Goal: Information Seeking & Learning: Learn about a topic

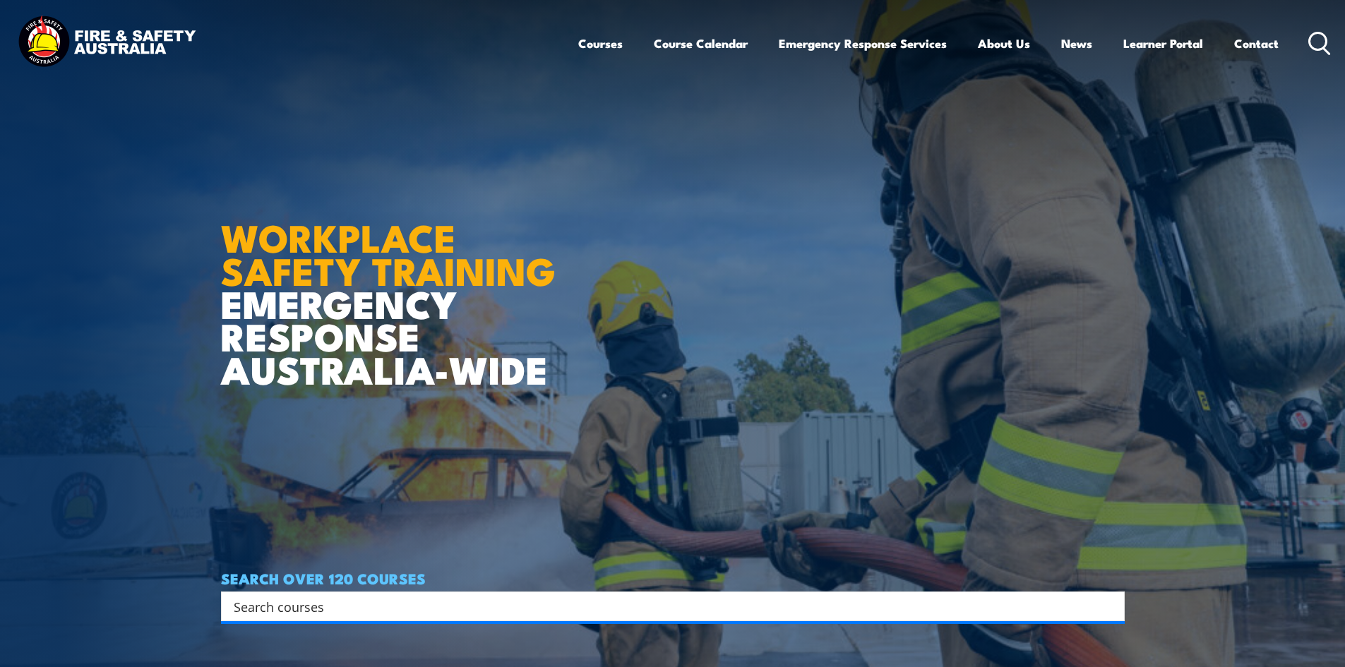
click at [1315, 40] on icon at bounding box center [1319, 43] width 23 height 23
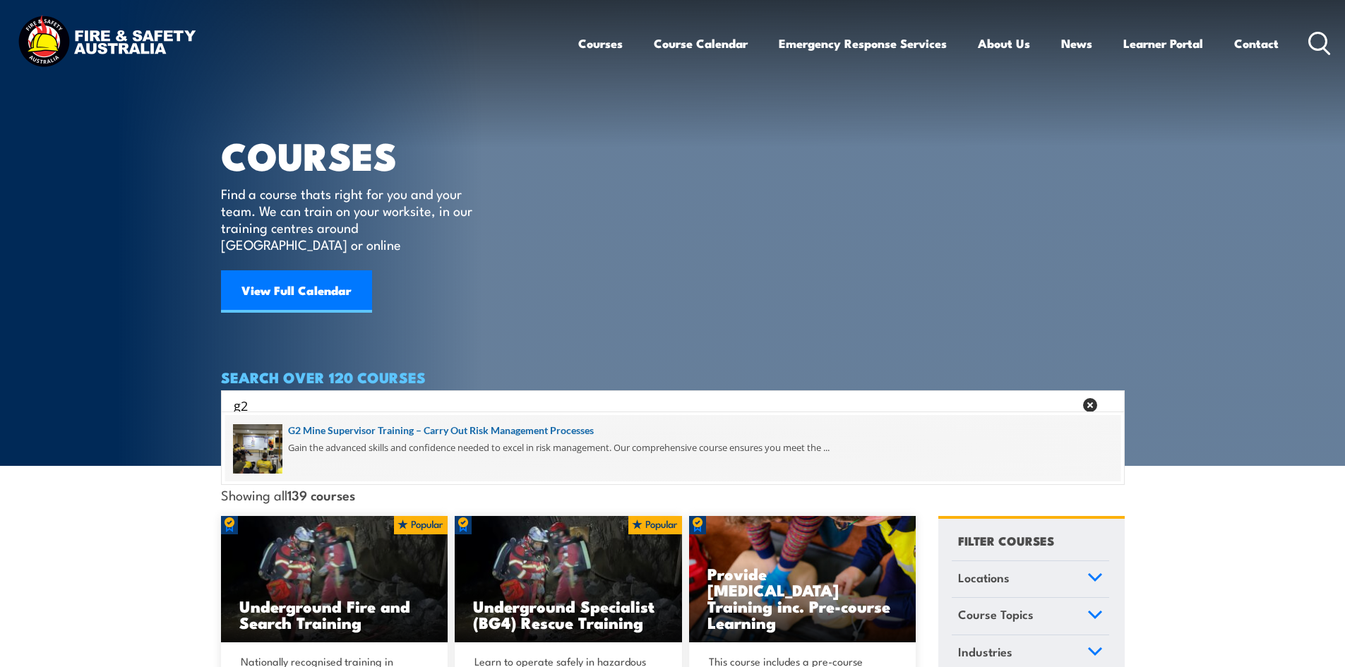
type input "g2"
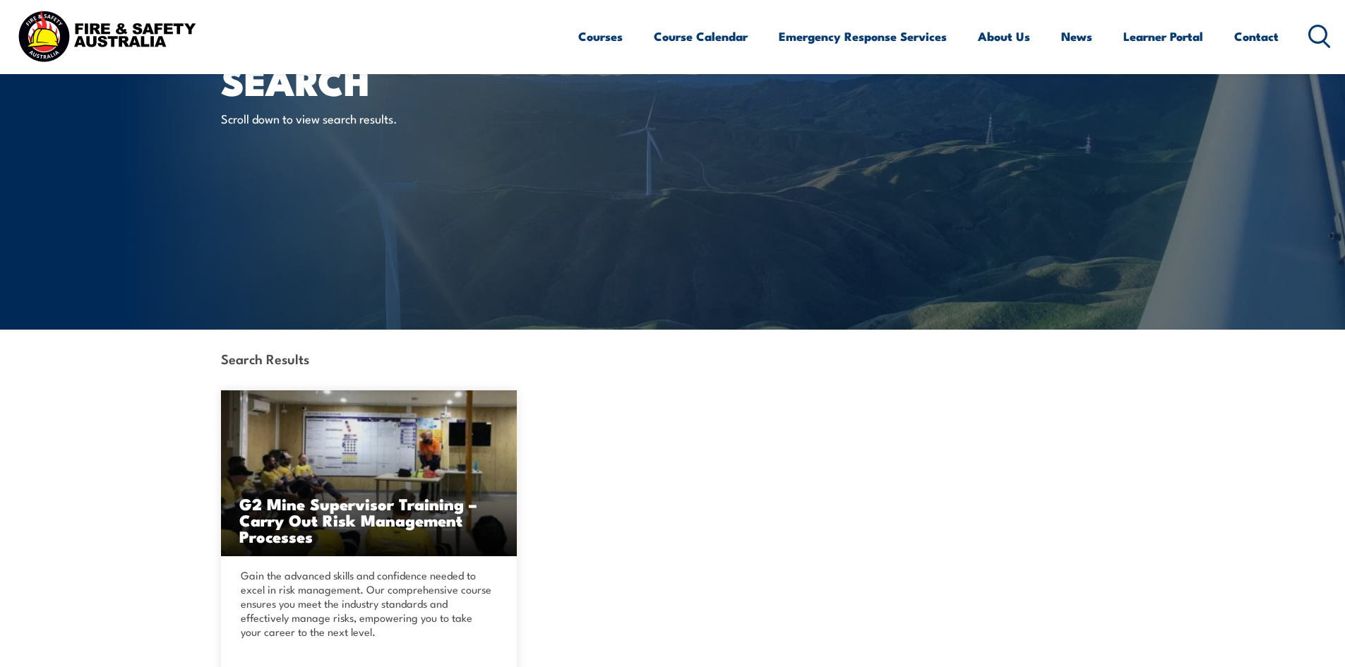
scroll to position [212, 0]
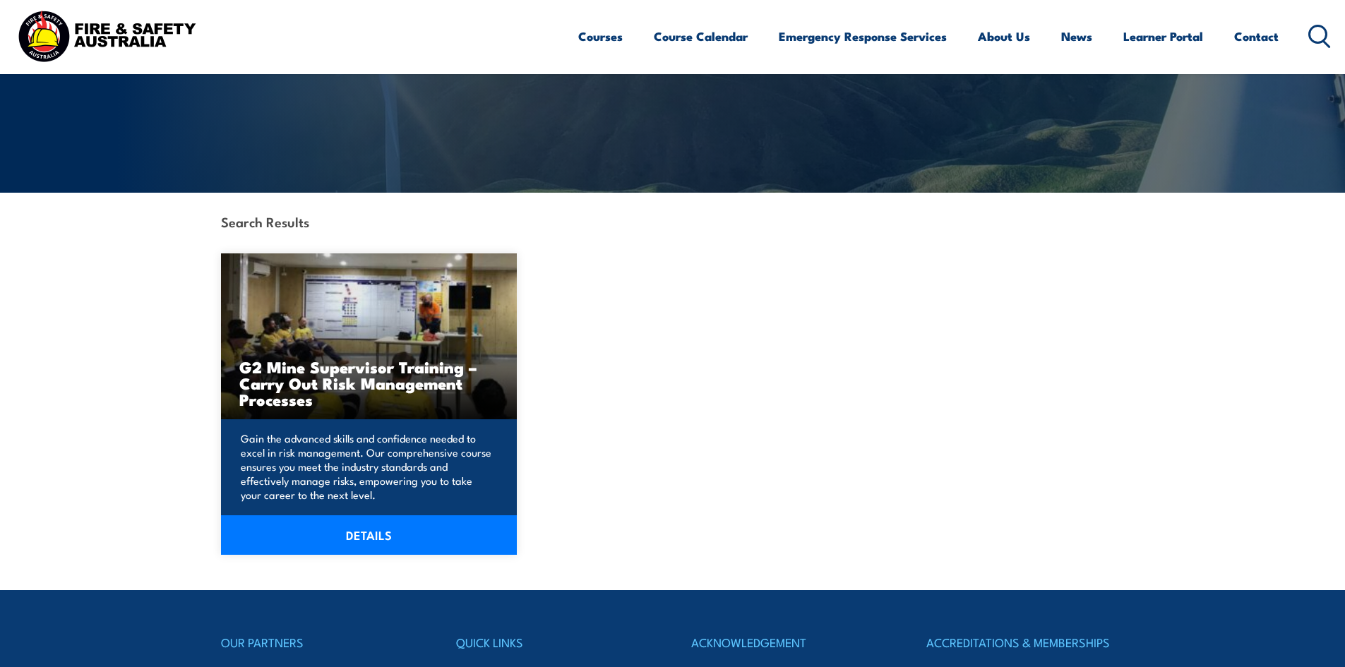
click at [415, 373] on h3 "G2 Mine Supervisor Training – Carry Out Risk Management Processes" at bounding box center [369, 383] width 260 height 49
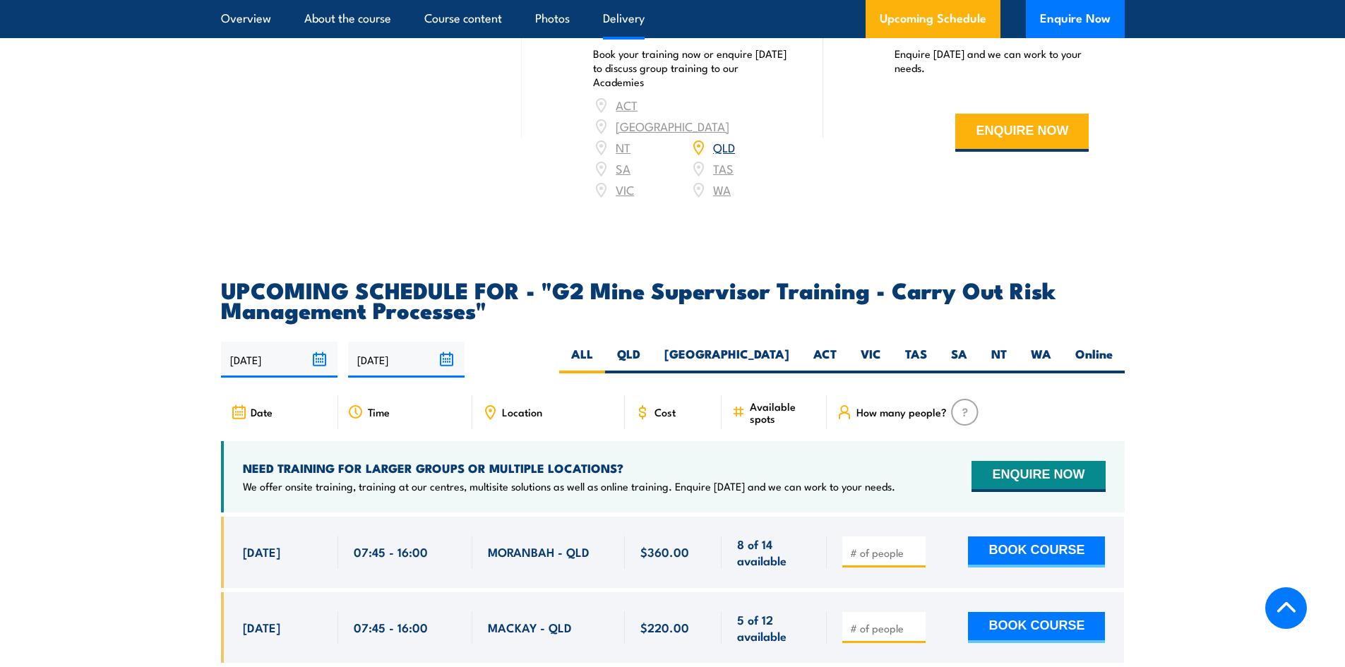
scroll to position [2329, 0]
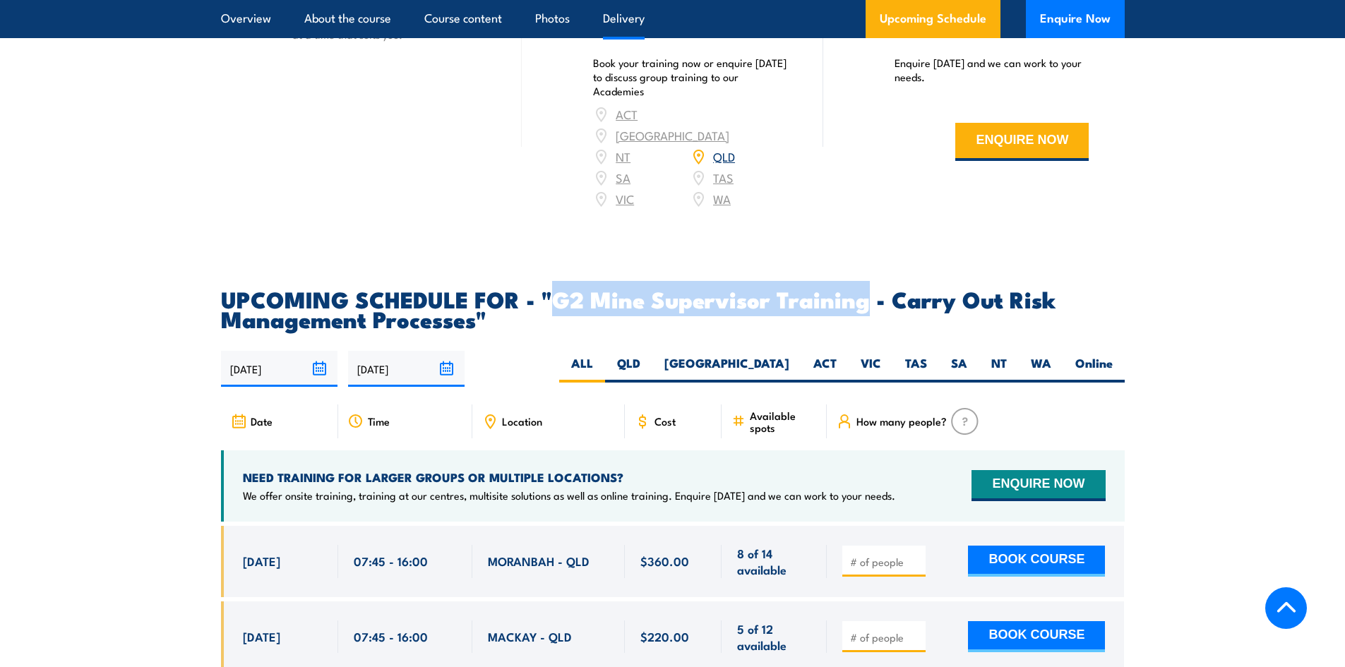
drag, startPoint x: 555, startPoint y: 313, endPoint x: 867, endPoint y: 317, distance: 311.3
click at [867, 317] on h2 "UPCOMING SCHEDULE FOR - "G2 Mine Supervisor Training - Carry Out Risk Managemen…" at bounding box center [672, 309] width 903 height 40
copy h2 "G2 Mine Supervisor Training"
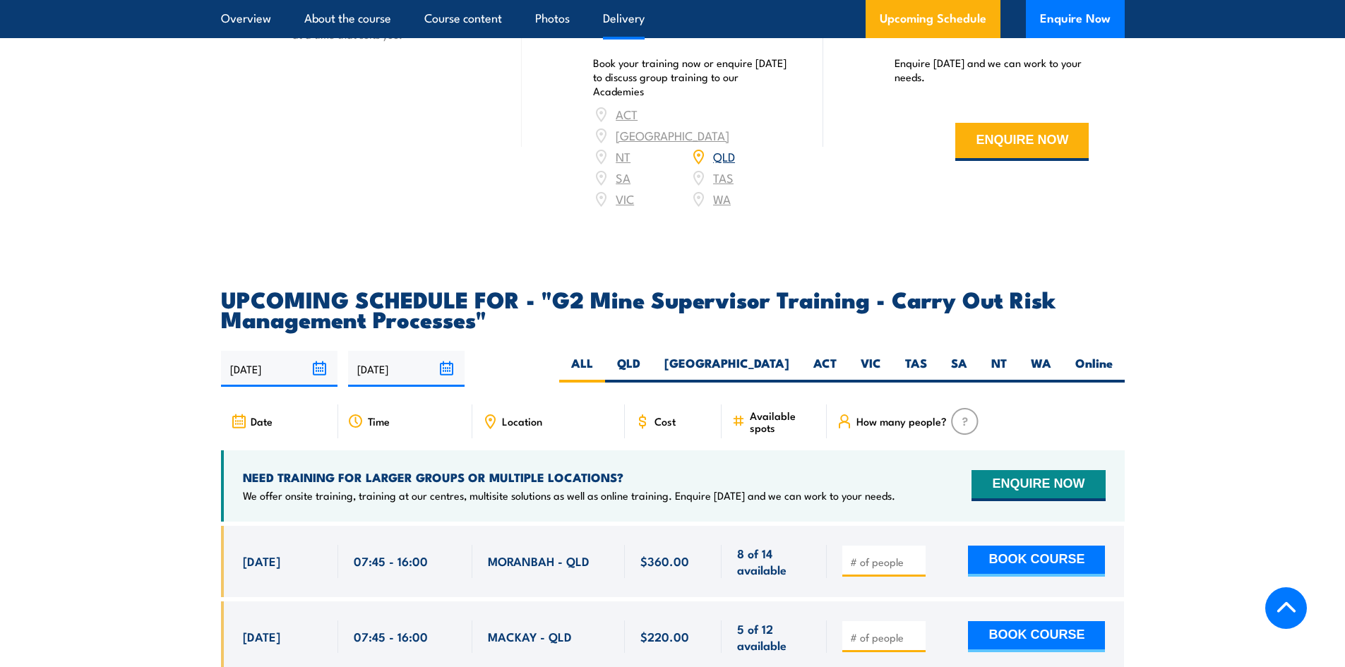
click at [438, 174] on div "Online Best for 1 to 12 learners Learn anywhere Our online training is availabl…" at bounding box center [371, 18] width 301 height 419
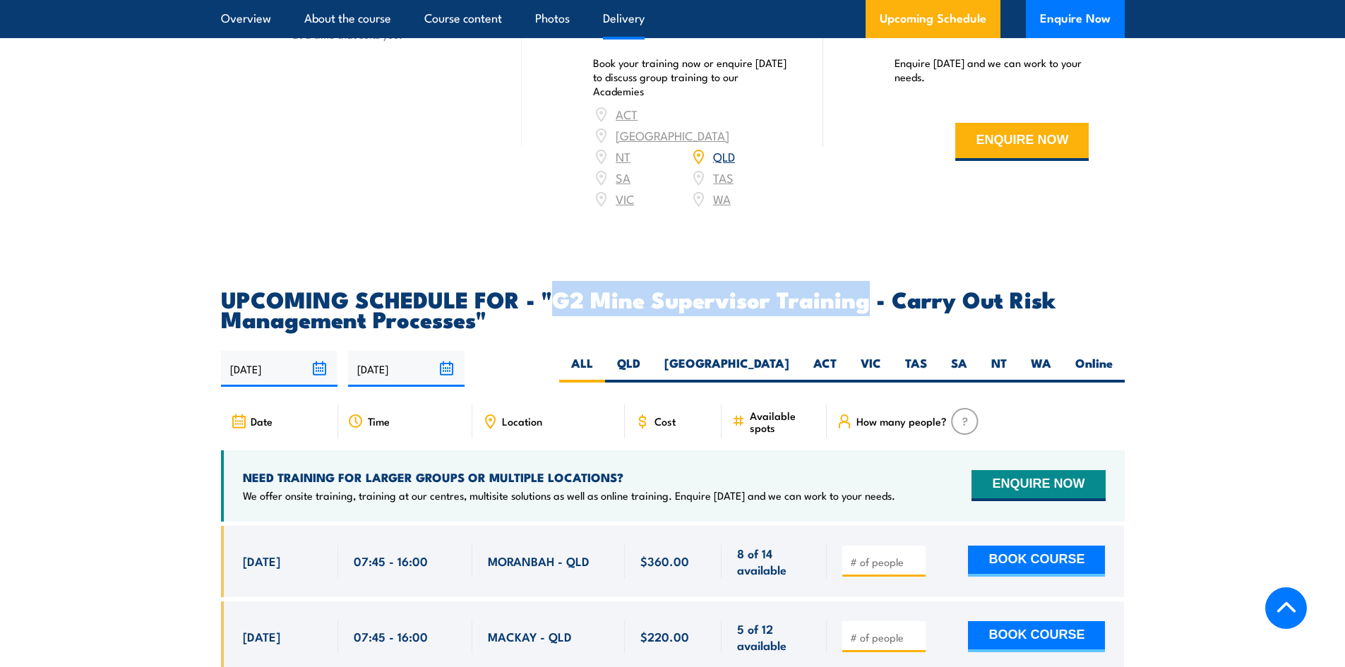
drag, startPoint x: 553, startPoint y: 307, endPoint x: 867, endPoint y: 320, distance: 314.4
click at [867, 320] on h2 "UPCOMING SCHEDULE FOR - "G2 Mine Supervisor Training - Carry Out Risk Managemen…" at bounding box center [672, 309] width 903 height 40
copy h2 "G2 Mine Supervisor Training"
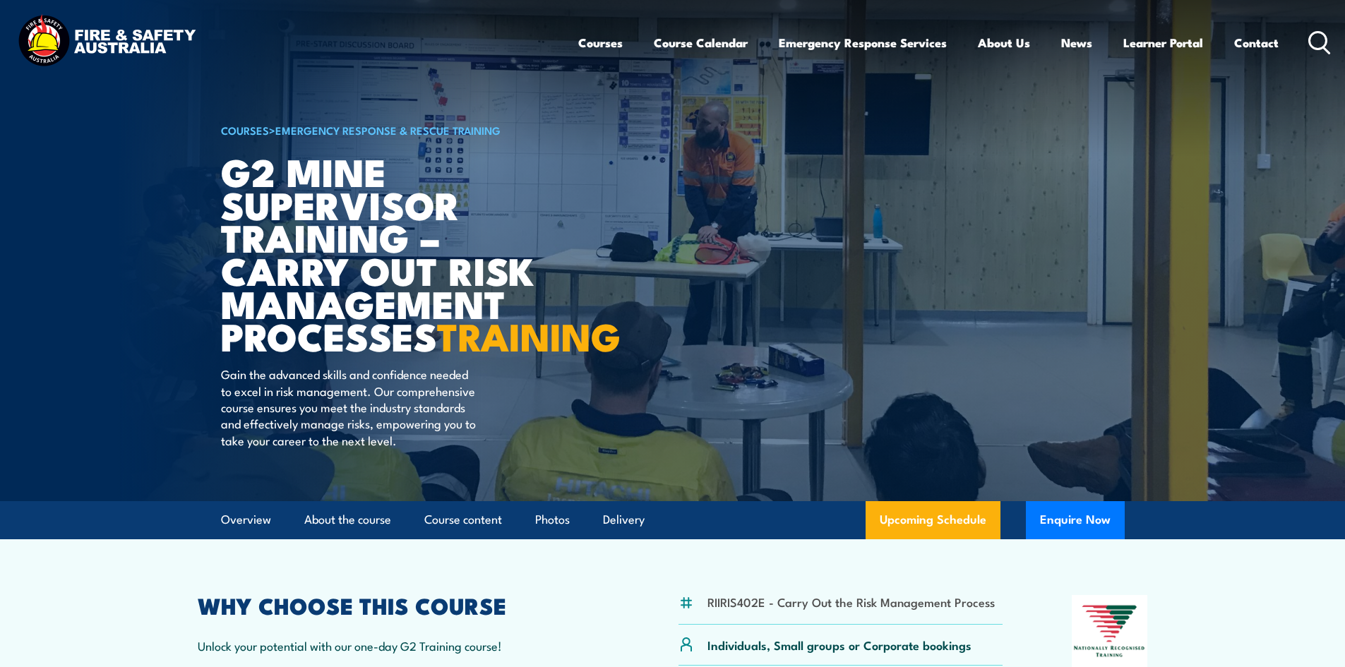
scroll to position [0, 0]
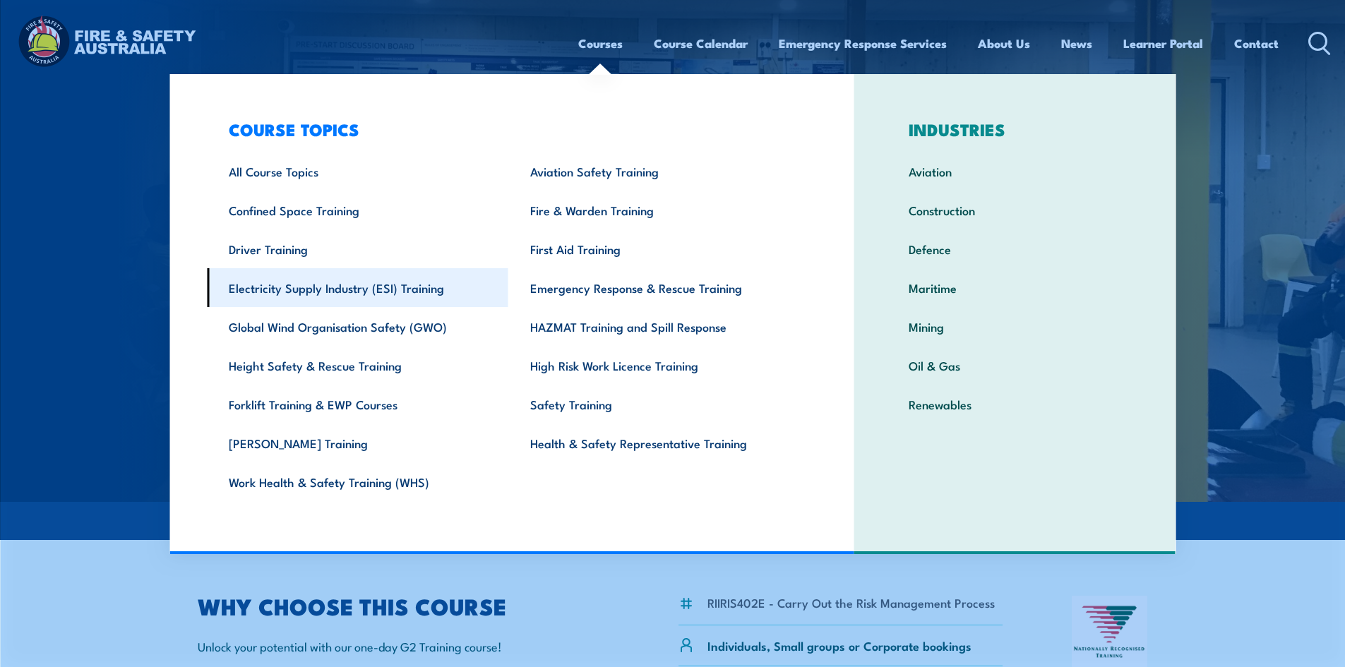
click at [413, 282] on link "Electricity Supply Industry (ESI) Training" at bounding box center [357, 287] width 301 height 39
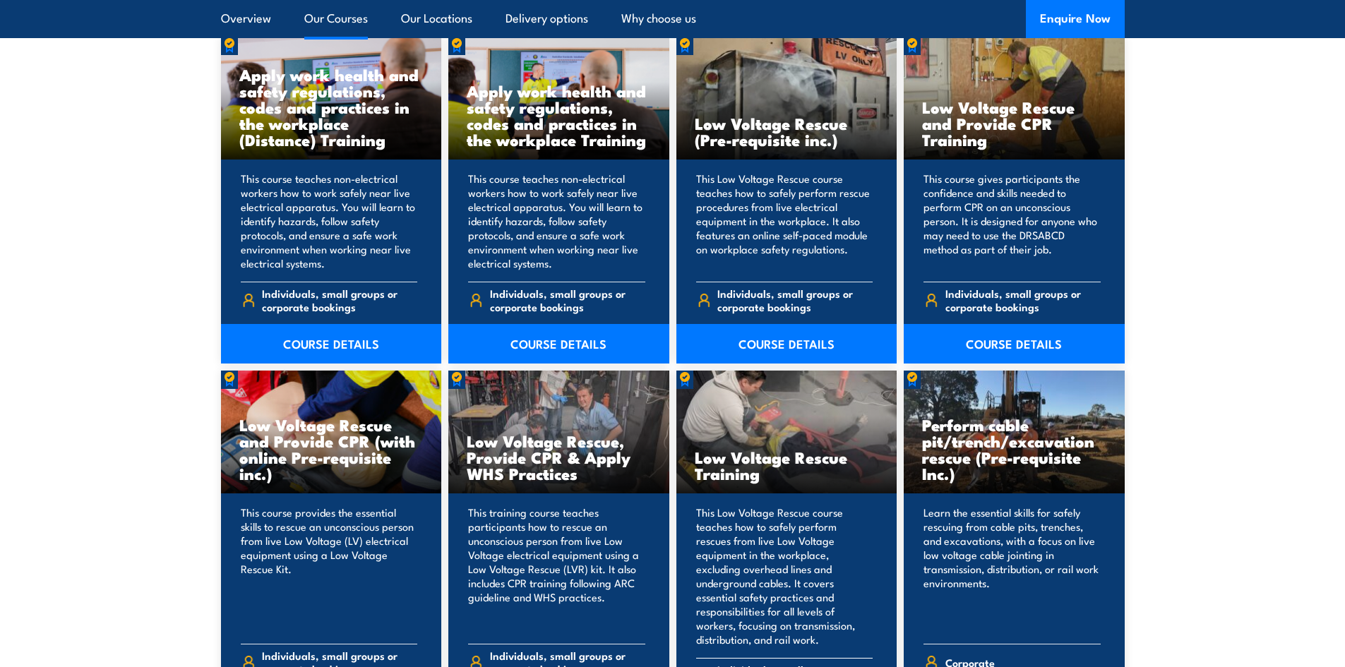
scroll to position [1129, 0]
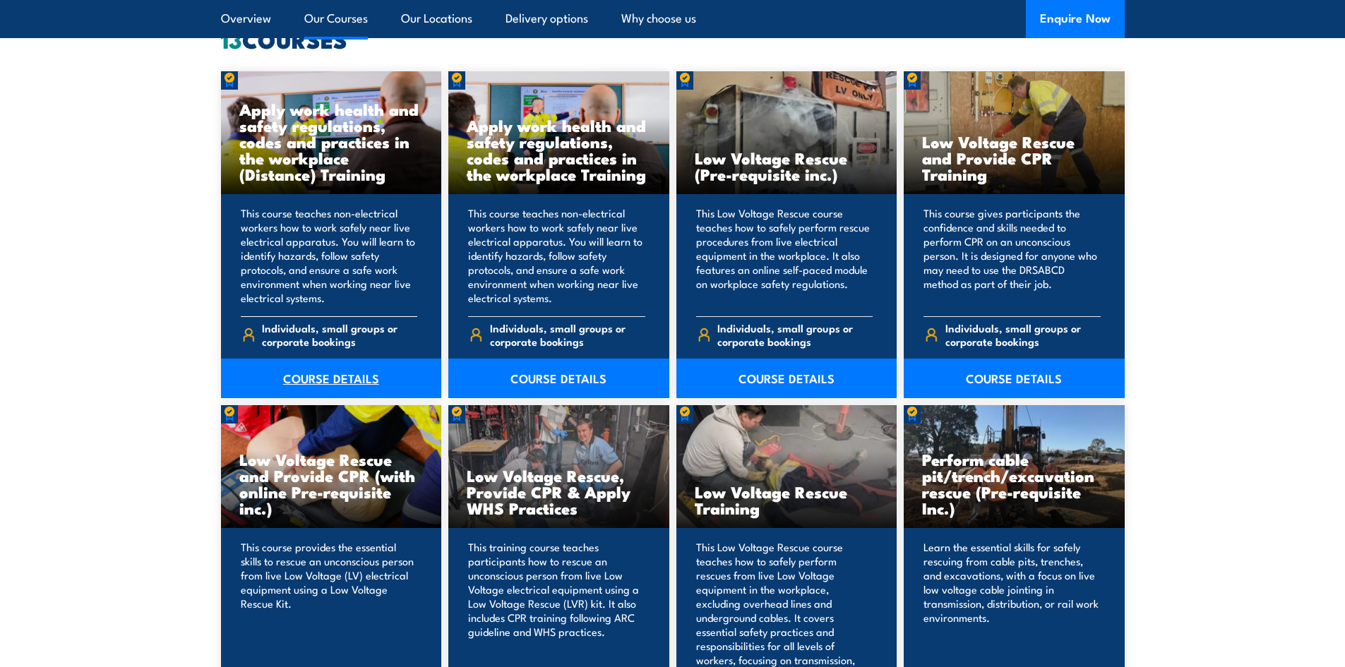
click at [341, 373] on link "COURSE DETAILS" at bounding box center [331, 379] width 221 height 40
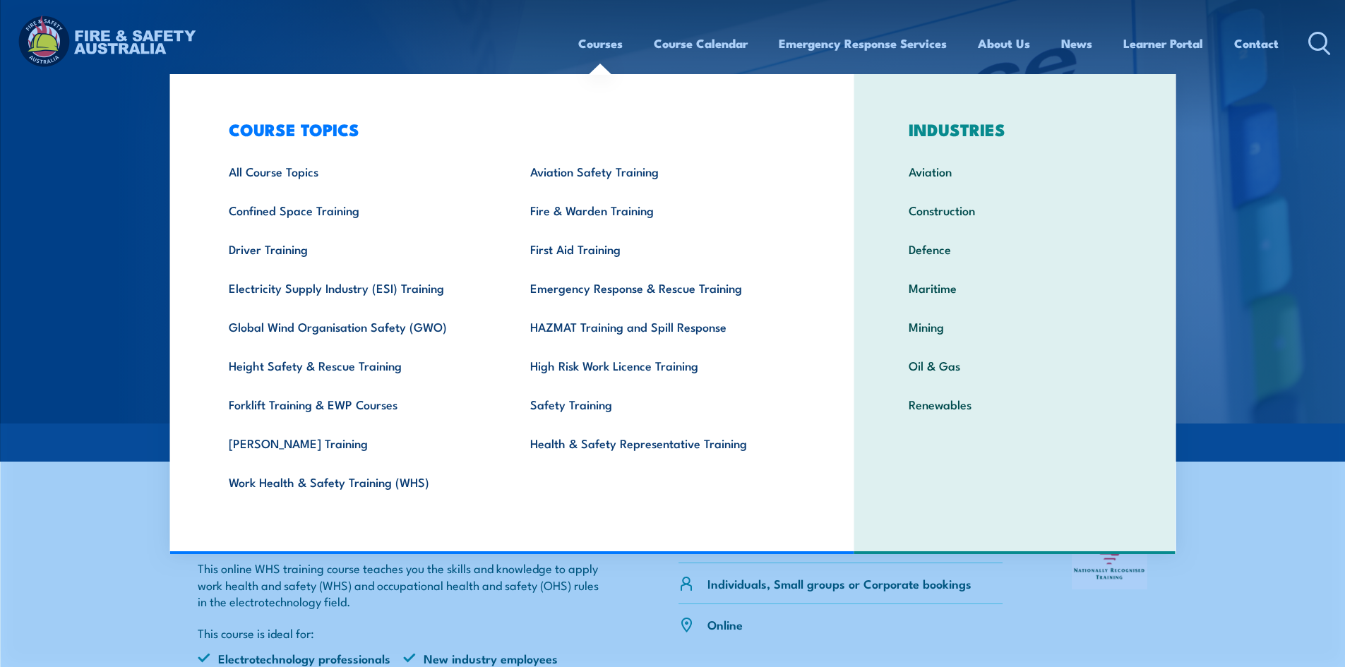
click at [601, 40] on link "Courses" at bounding box center [600, 43] width 44 height 37
click at [373, 376] on link "Height Safety & Rescue Training" at bounding box center [357, 365] width 301 height 39
click at [373, 373] on link "Height Safety & Rescue Training" at bounding box center [357, 365] width 301 height 39
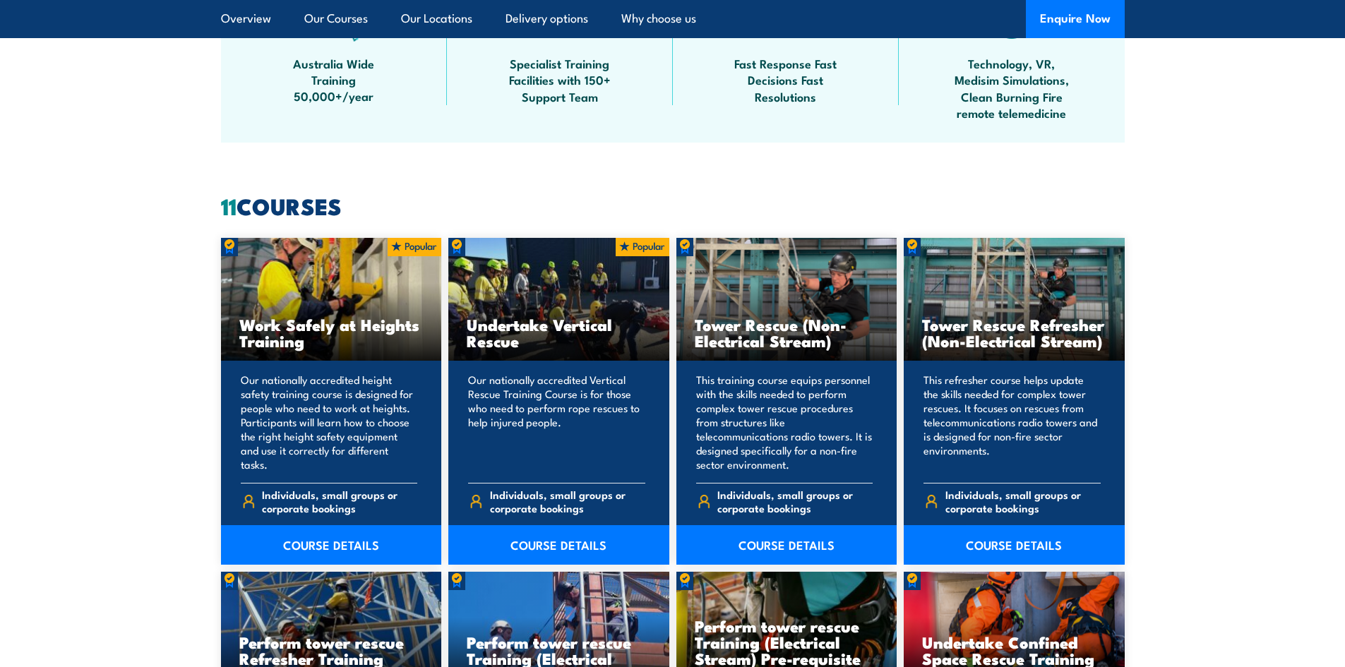
scroll to position [988, 0]
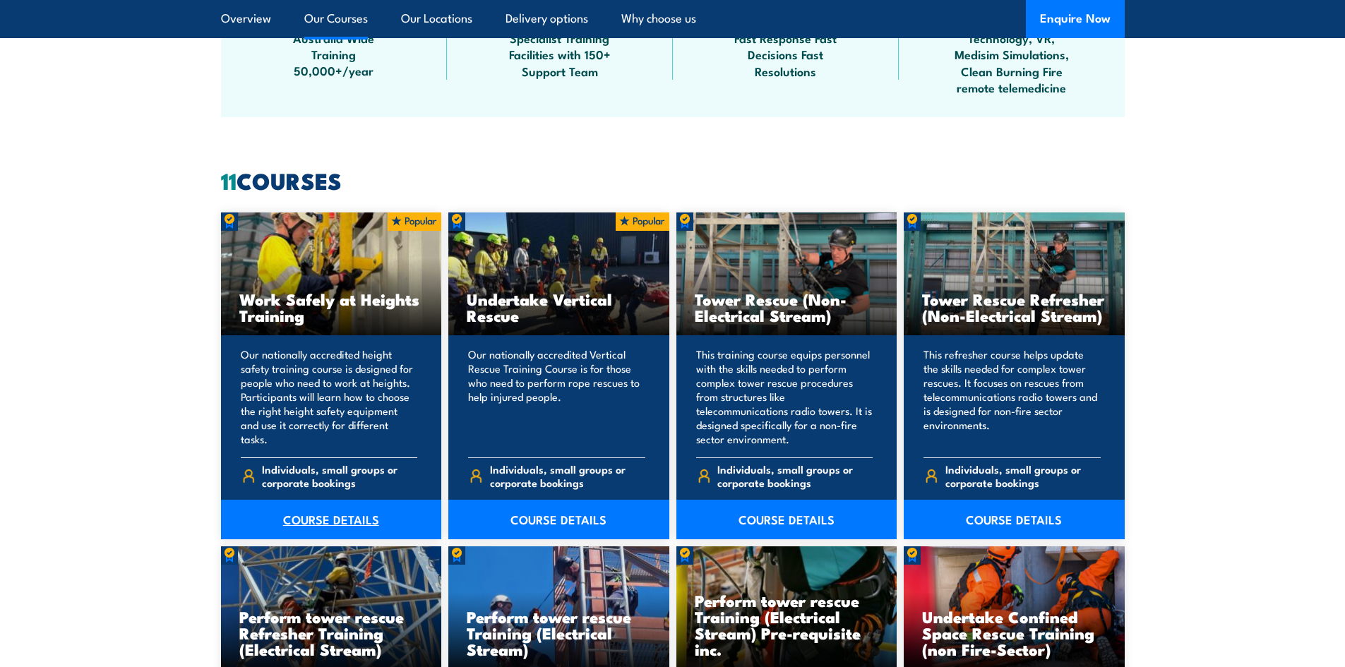
click at [342, 518] on link "COURSE DETAILS" at bounding box center [331, 520] width 221 height 40
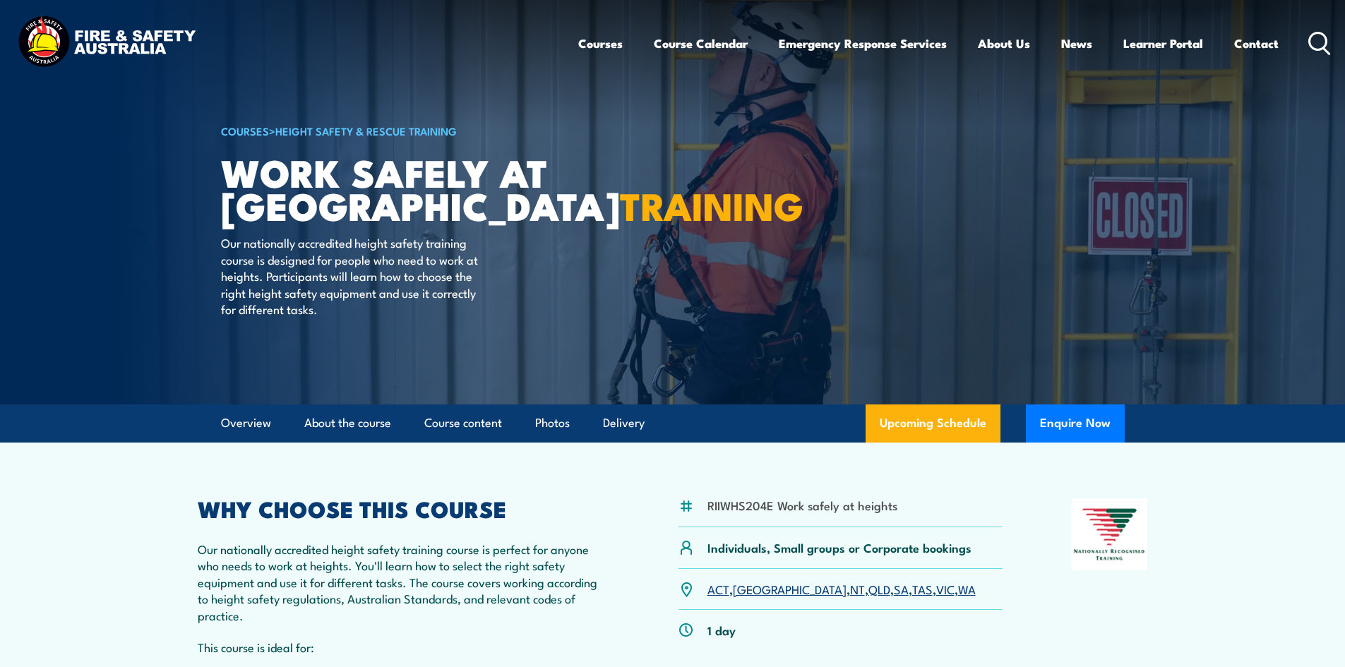
click at [1312, 40] on icon at bounding box center [1319, 43] width 23 height 23
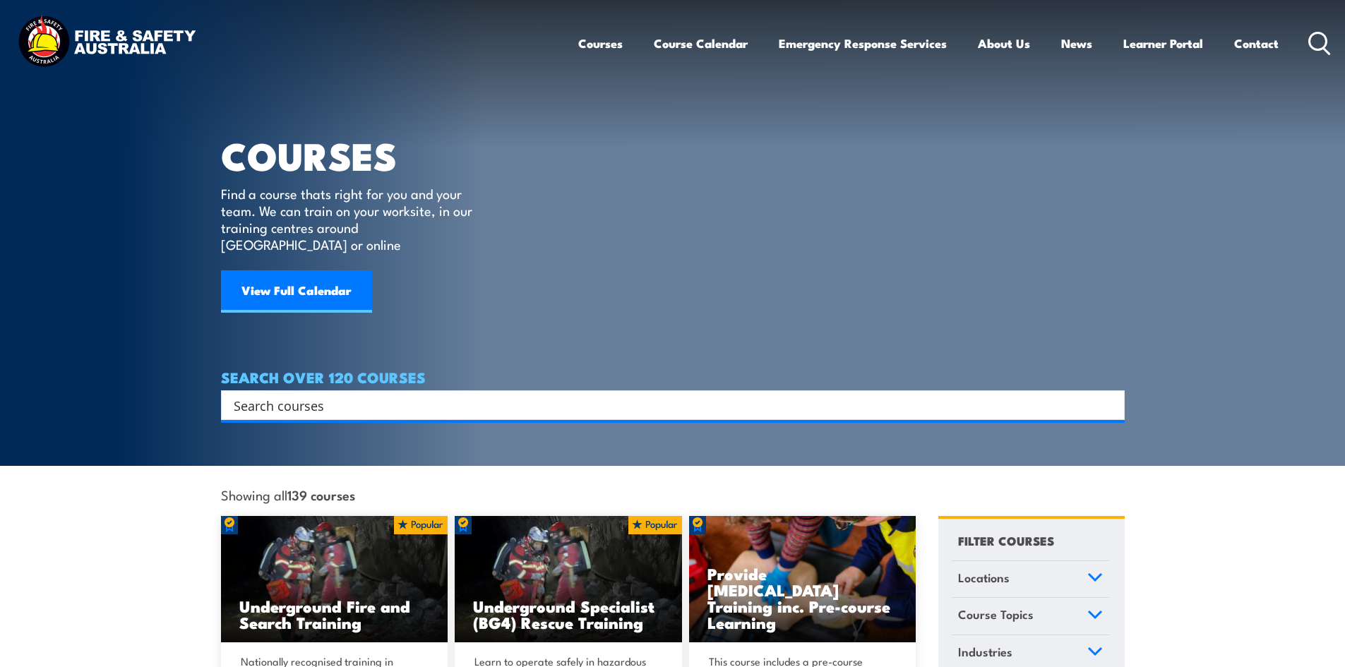
click at [877, 395] on input "Search input" at bounding box center [664, 405] width 860 height 21
type input "gwo"
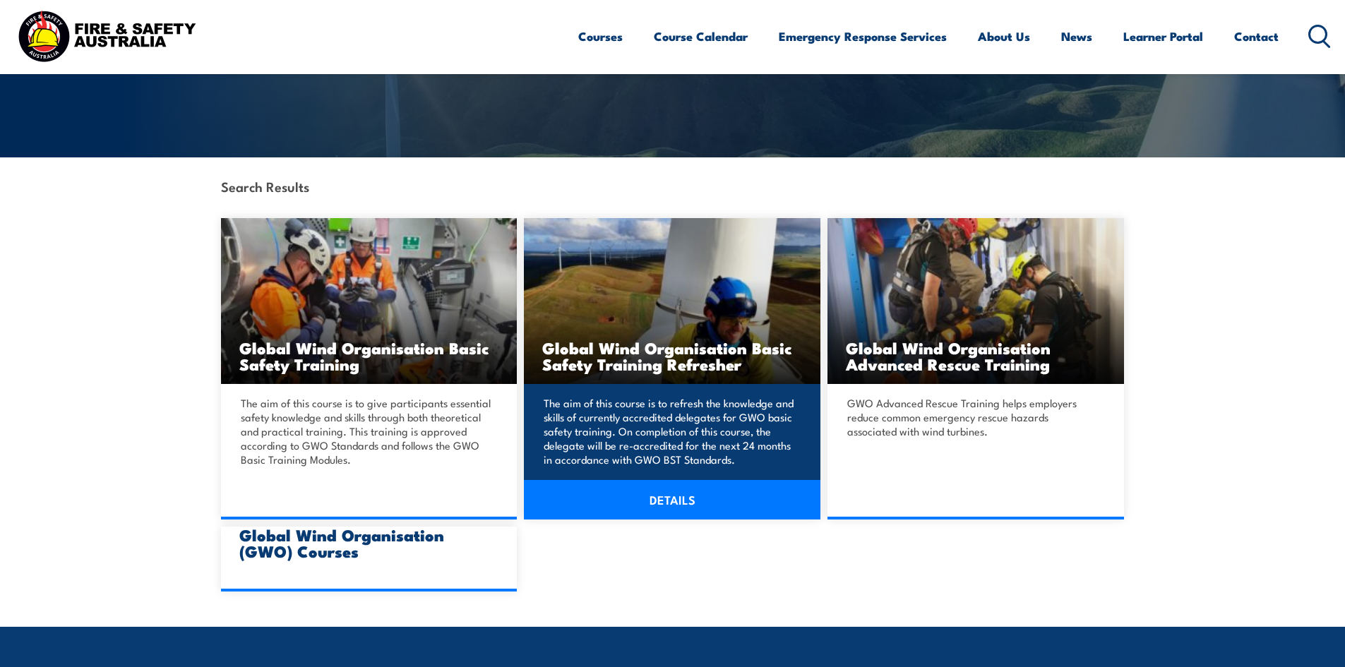
scroll to position [282, 0]
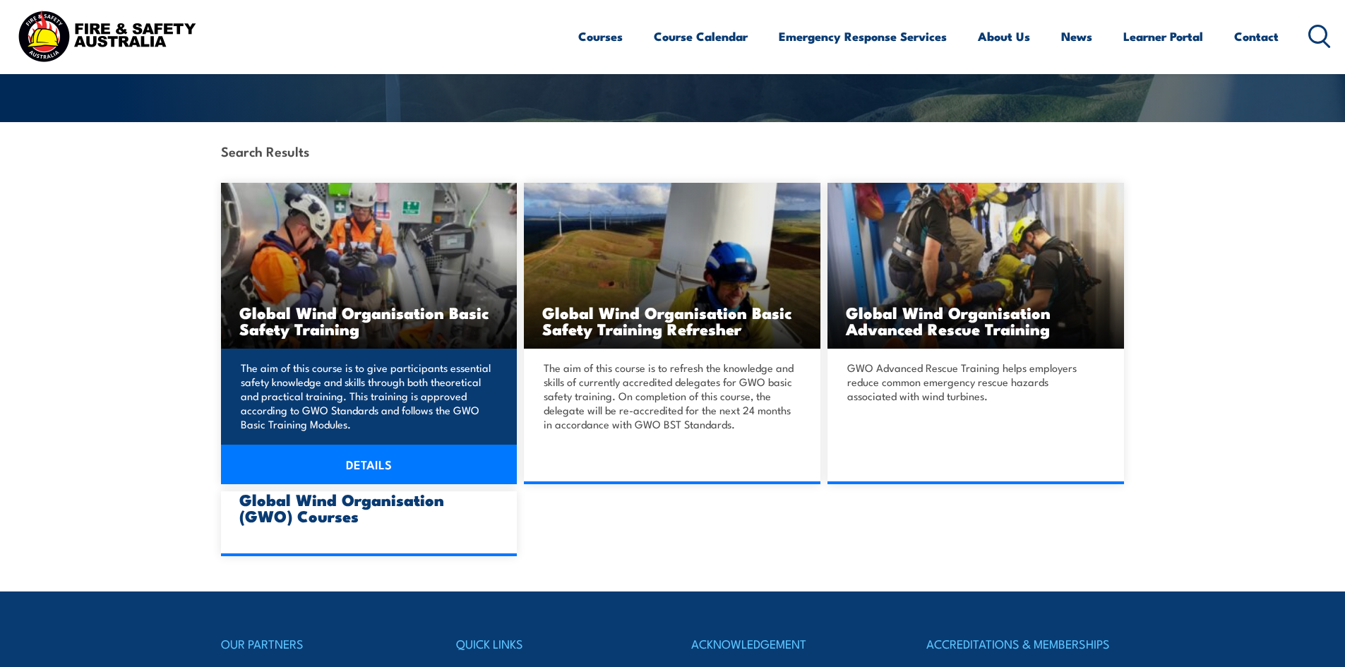
click at [383, 466] on link "DETAILS" at bounding box center [369, 465] width 296 height 40
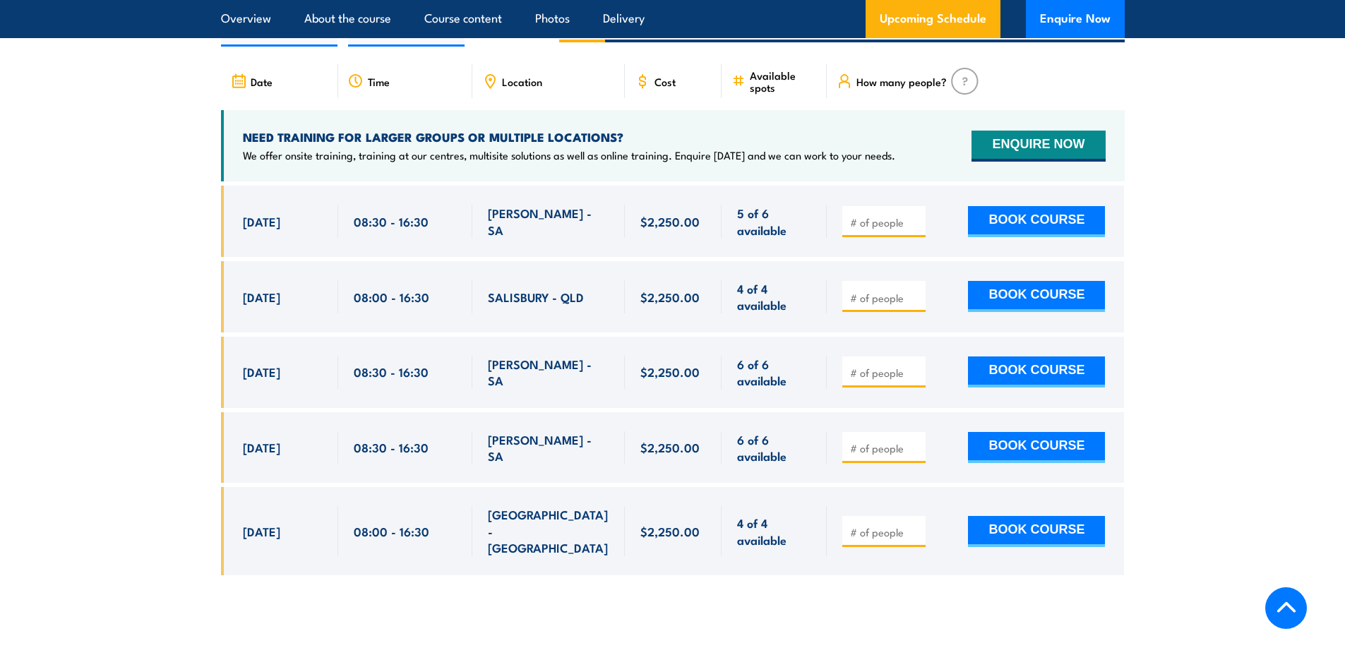
scroll to position [2400, 0]
